Goal: Register for event/course

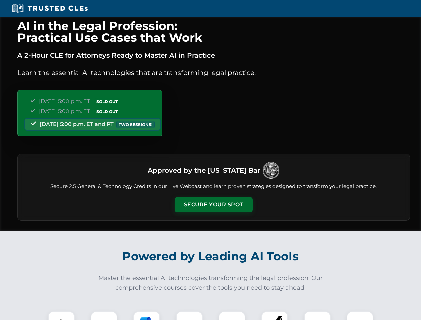
click at [213, 205] on button "Secure Your Spot" at bounding box center [214, 204] width 78 height 15
click at [61, 316] on img at bounding box center [61, 324] width 19 height 19
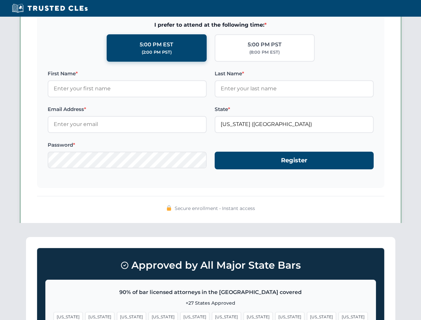
click at [244, 316] on span "[US_STATE]" at bounding box center [258, 317] width 29 height 10
click at [307, 316] on span "[US_STATE]" at bounding box center [321, 317] width 29 height 10
